Goal: Navigation & Orientation: Find specific page/section

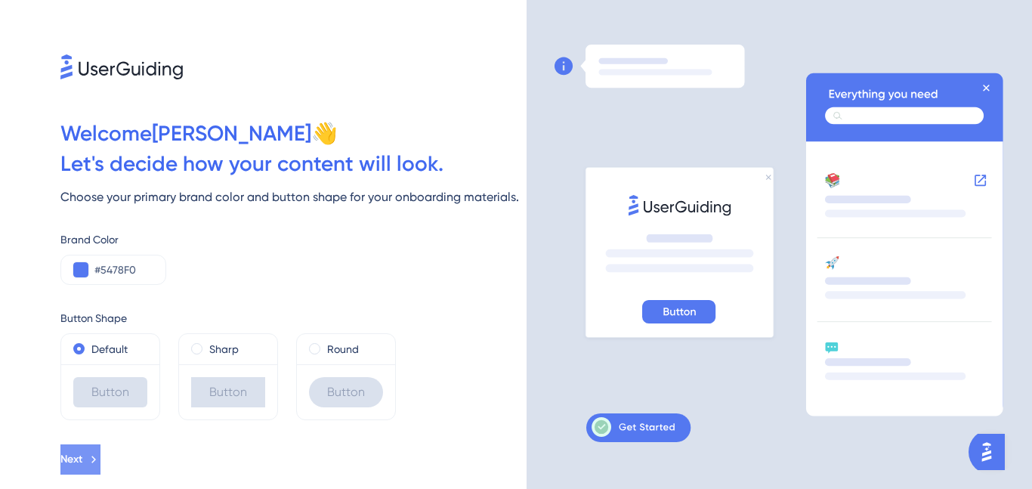
click at [100, 461] on icon at bounding box center [94, 459] width 14 height 14
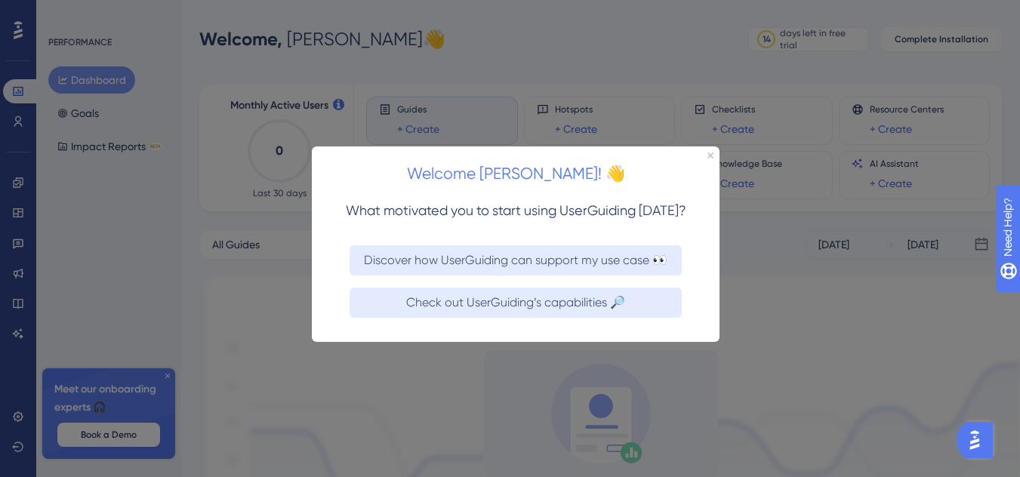
click at [703, 152] on div "Welcome [PERSON_NAME]! 👋" at bounding box center [516, 169] width 408 height 47
click at [711, 152] on icon "Close Preview" at bounding box center [711, 155] width 6 height 6
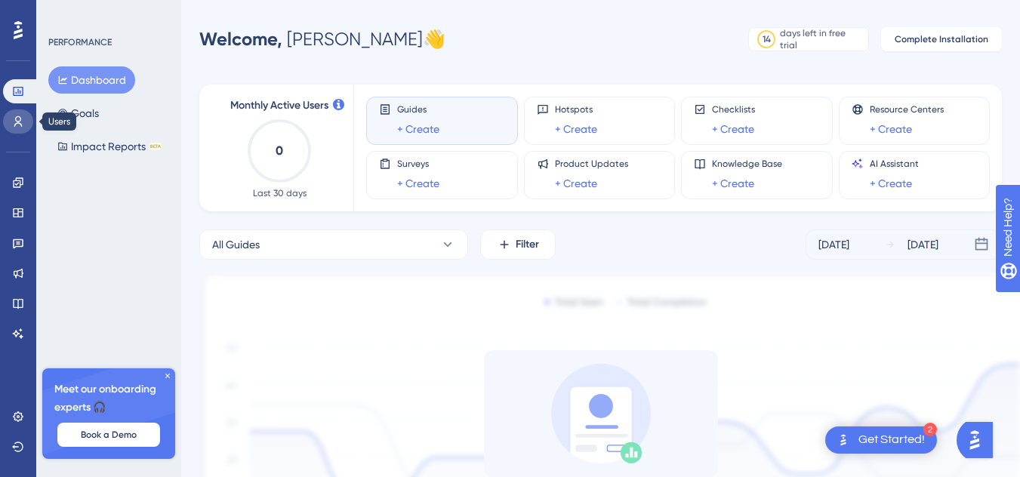
click at [26, 122] on link at bounding box center [18, 122] width 30 height 24
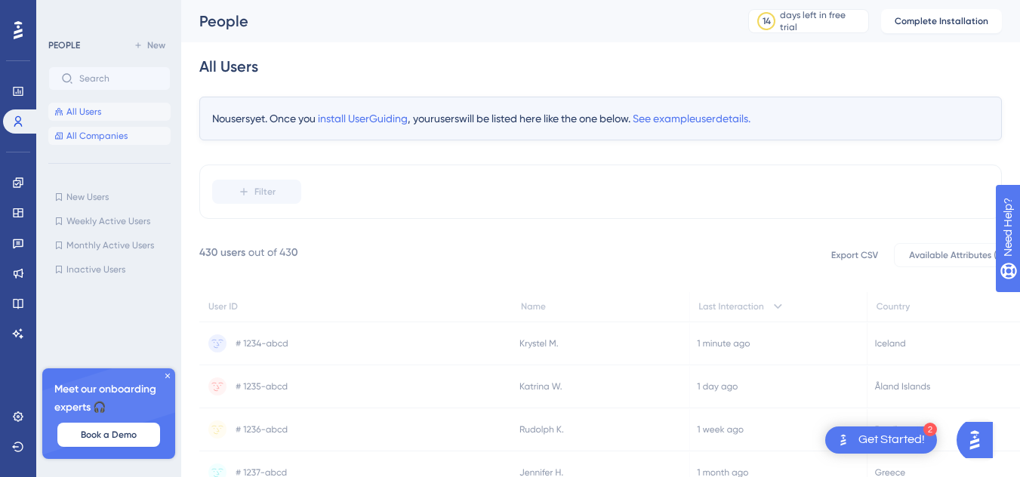
click at [92, 135] on span "All Companies" at bounding box center [96, 136] width 61 height 12
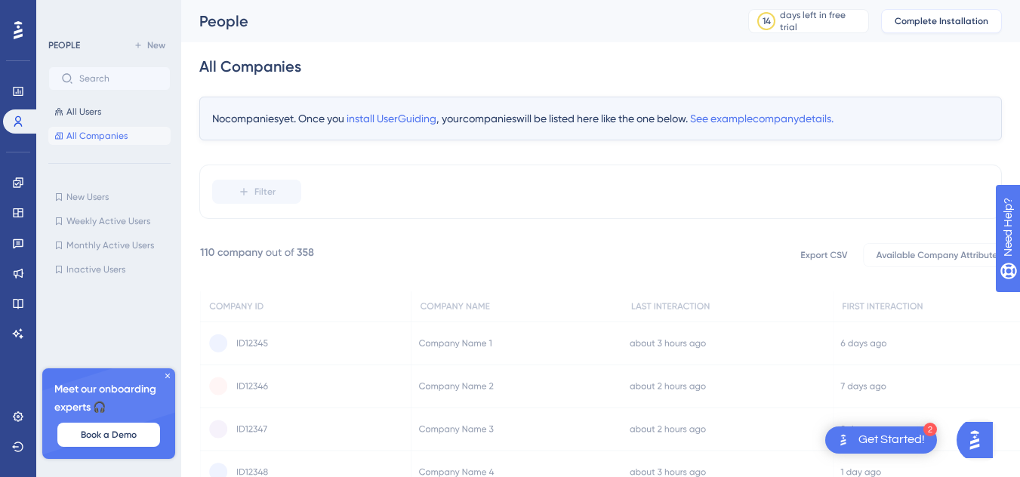
click at [940, 17] on span "Complete Installation" at bounding box center [942, 21] width 94 height 12
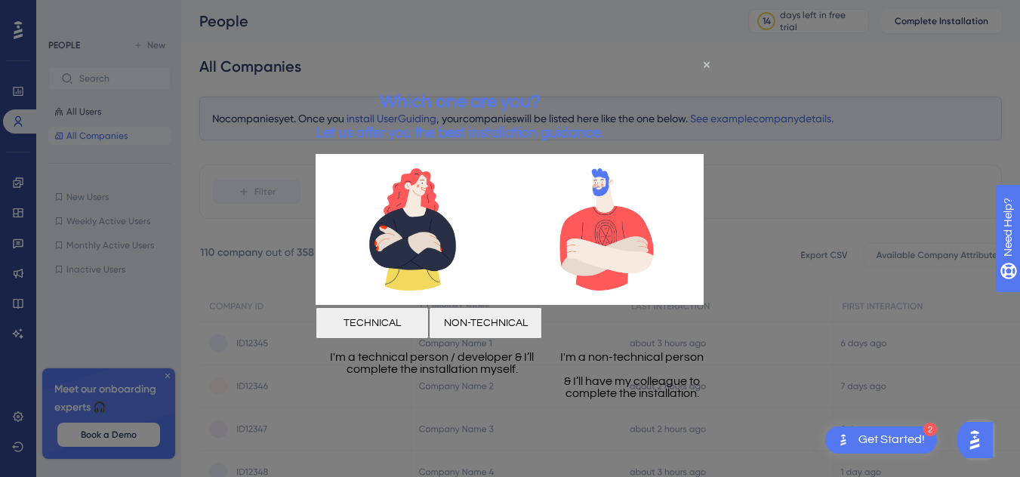
click at [410, 315] on button "TECHNICAL" at bounding box center [372, 323] width 113 height 32
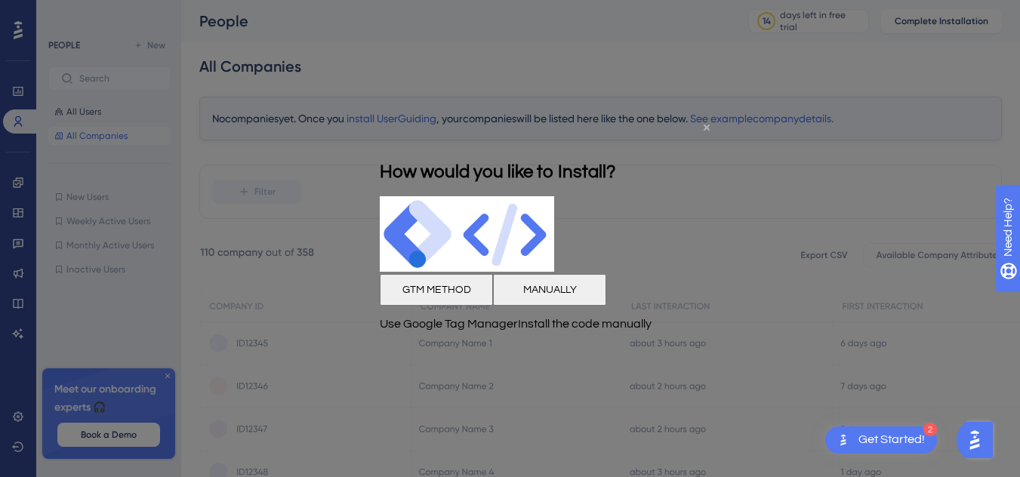
click at [707, 124] on icon "Close Preview" at bounding box center [707, 127] width 6 height 6
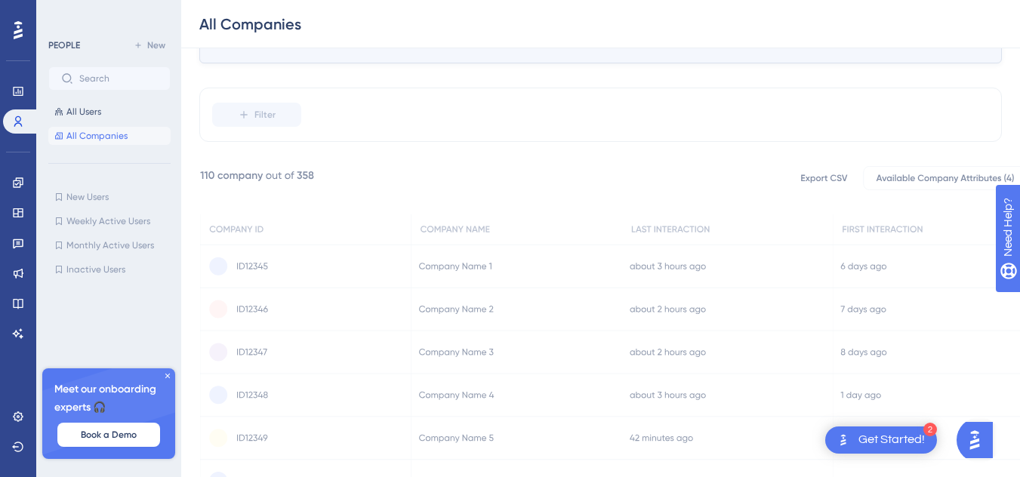
scroll to position [157, 0]
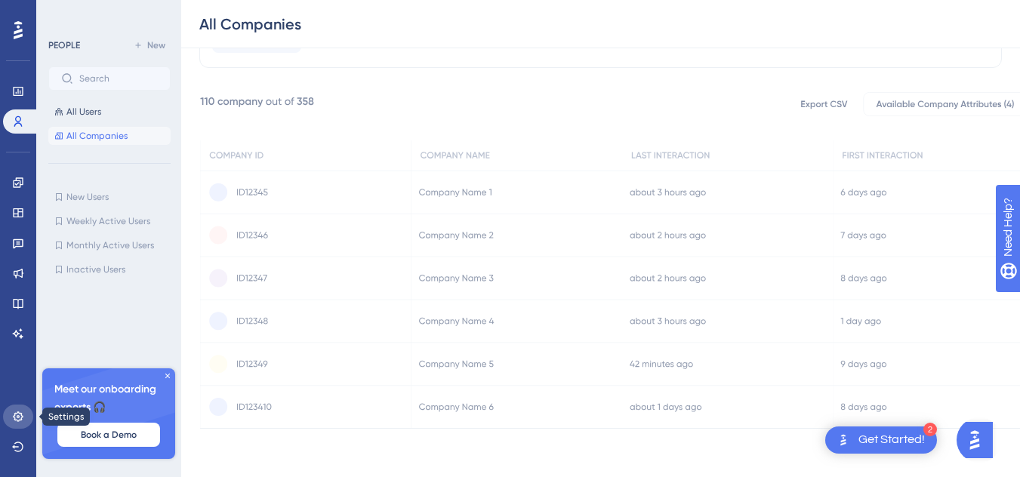
click at [26, 420] on link at bounding box center [18, 417] width 30 height 24
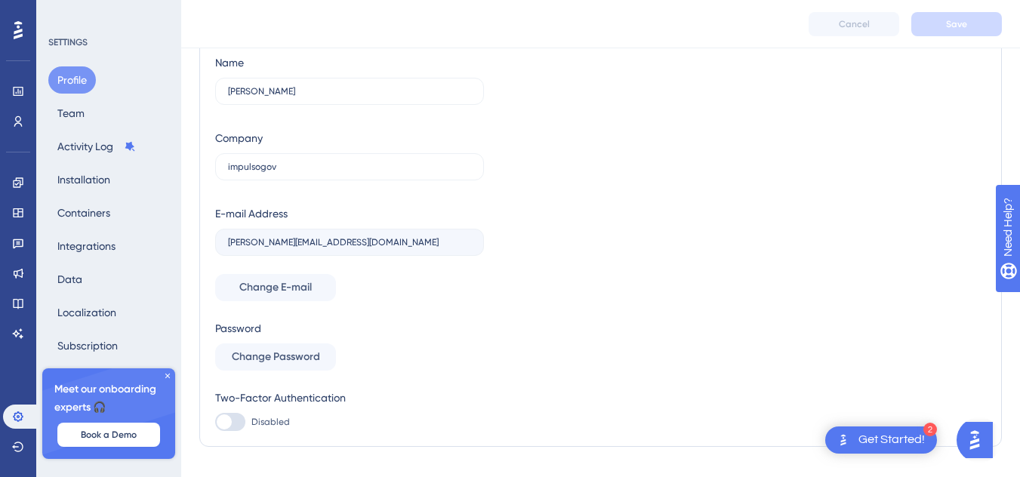
scroll to position [89, 0]
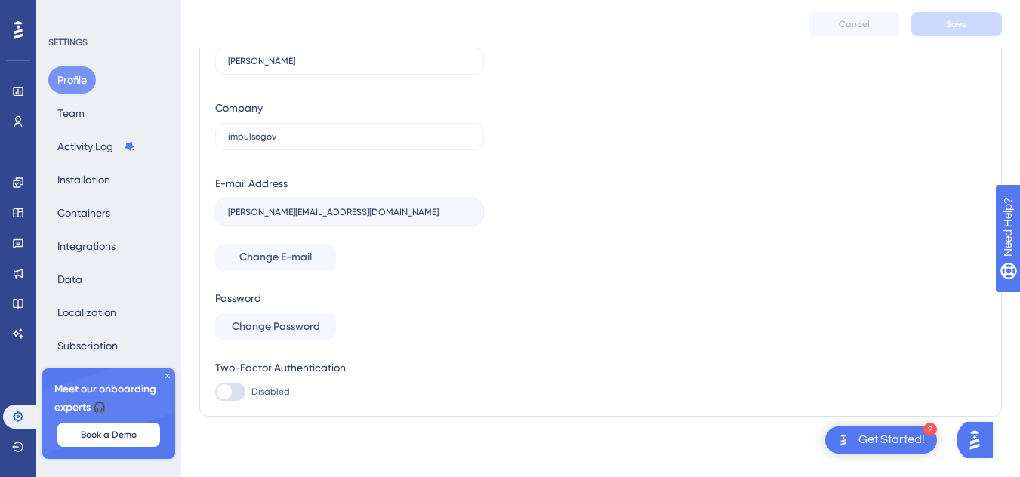
click at [170, 376] on icon at bounding box center [167, 376] width 9 height 9
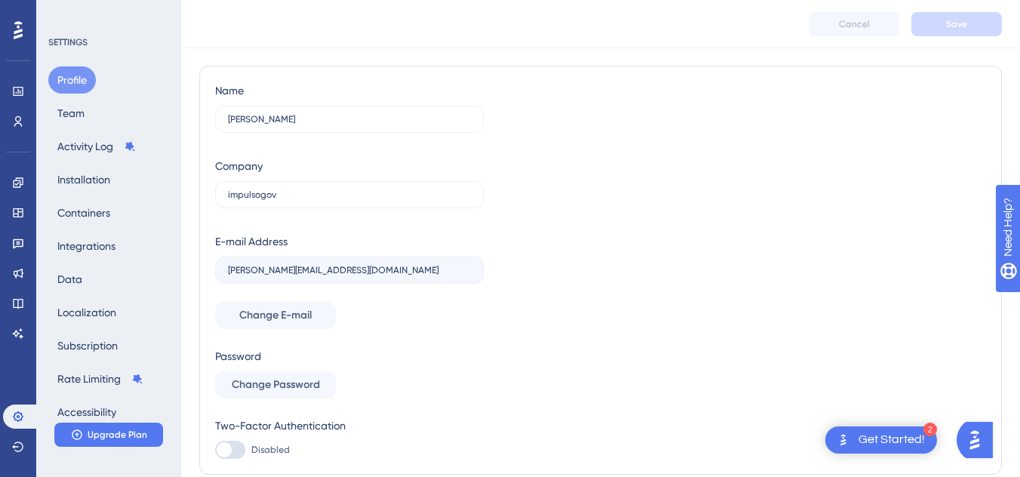
scroll to position [0, 0]
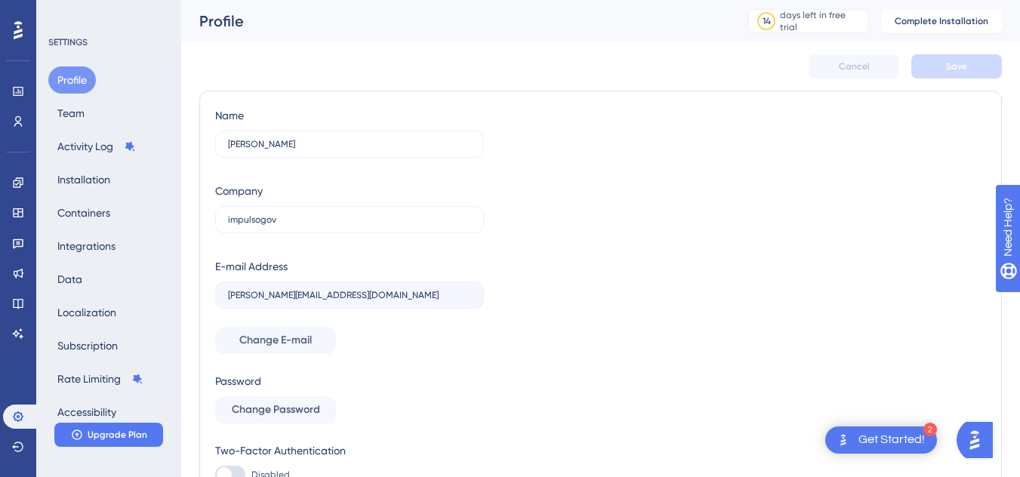
click at [17, 27] on icon at bounding box center [18, 30] width 9 height 18
click at [14, 126] on icon at bounding box center [18, 121] width 8 height 11
